Goal: Task Accomplishment & Management: Manage account settings

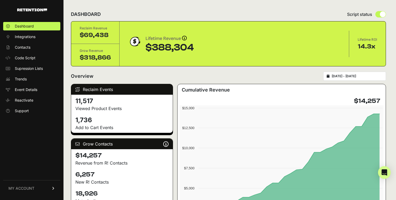
click at [32, 187] on span "MY ACCOUNT" at bounding box center [21, 188] width 26 height 5
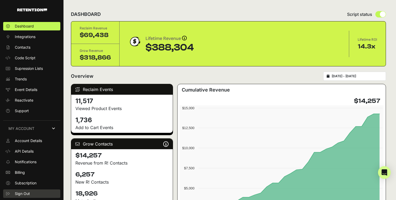
click at [24, 191] on span "Sign Out" at bounding box center [22, 193] width 15 height 5
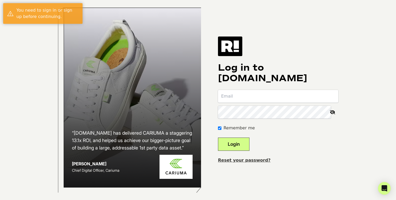
type input "santiago+1@dl1961.com"
click at [250, 143] on button "Login" at bounding box center [234, 144] width 32 height 13
